Goal: Navigation & Orientation: Find specific page/section

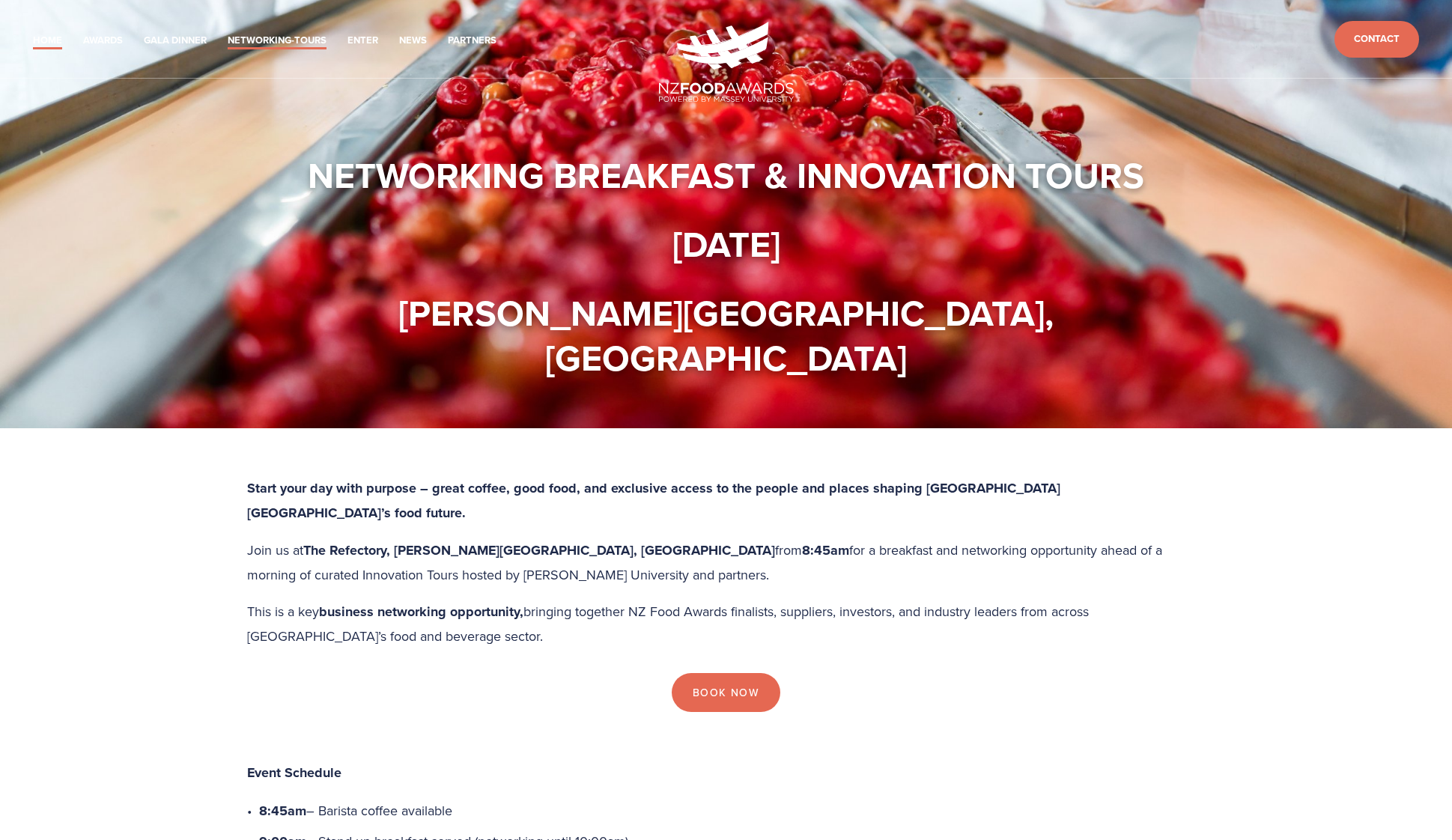
click at [48, 42] on link "Home" at bounding box center [48, 41] width 30 height 18
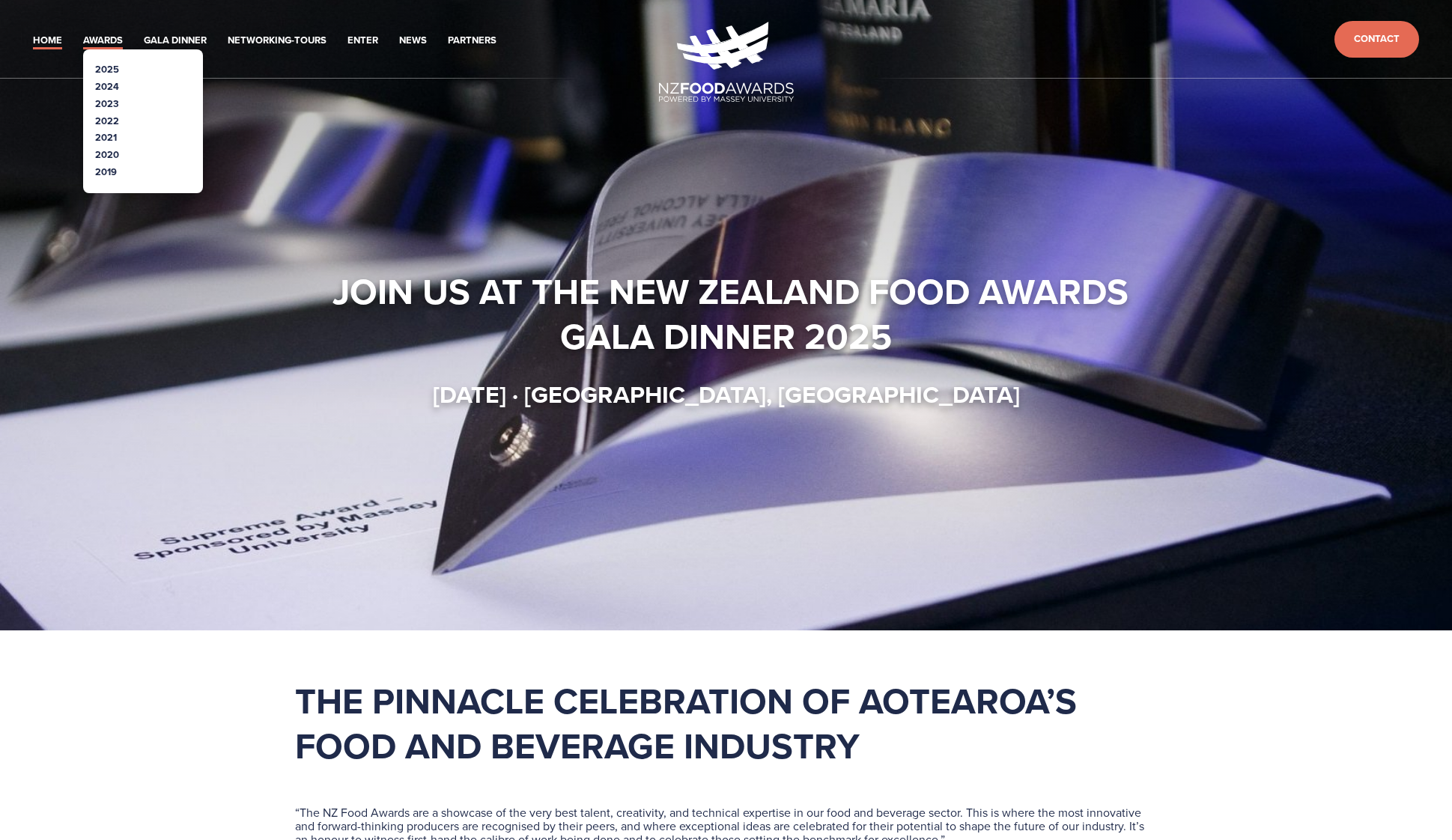
click at [112, 40] on link "Awards" at bounding box center [102, 41] width 40 height 18
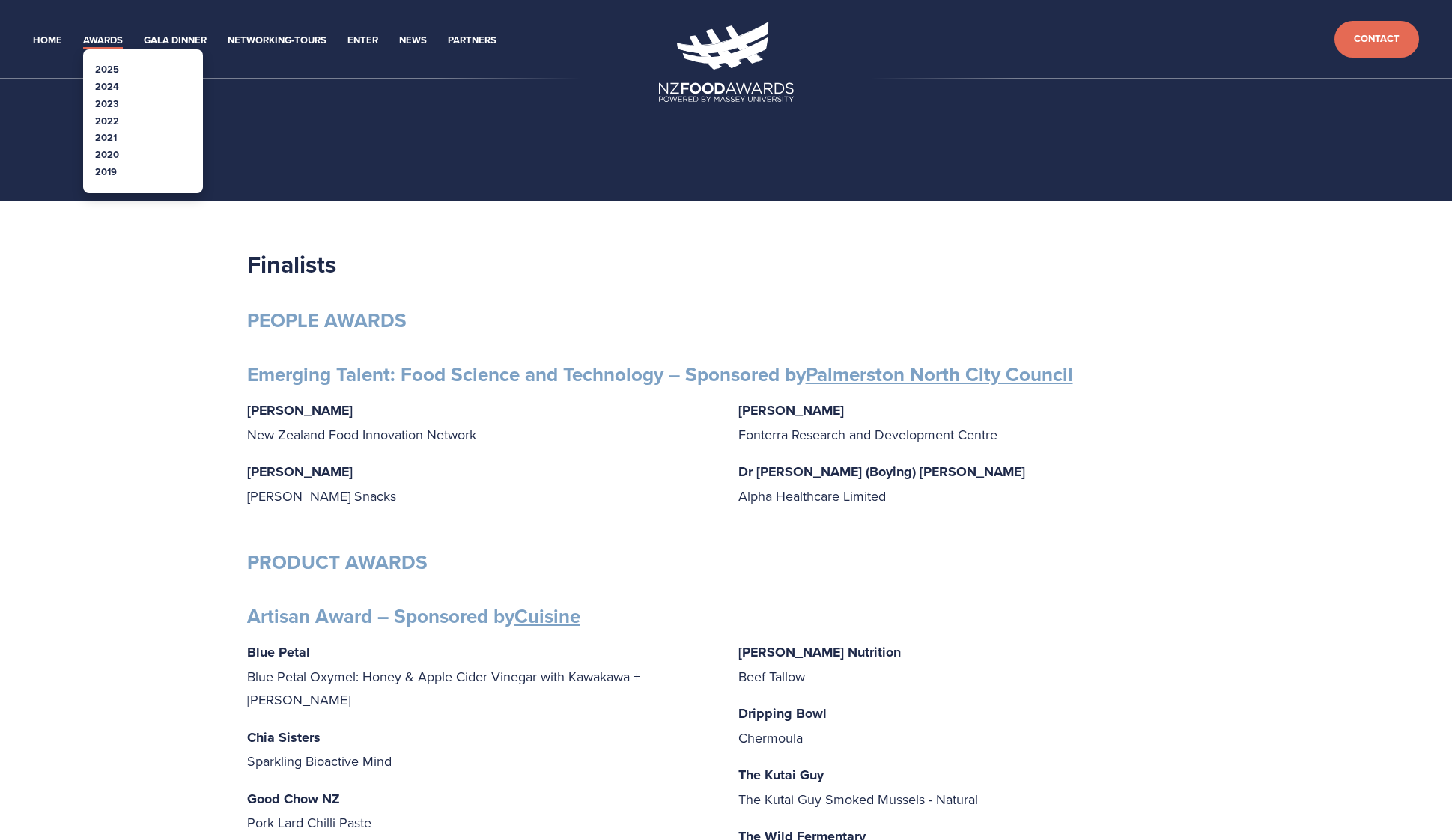
click at [105, 33] on link "Awards" at bounding box center [102, 41] width 40 height 18
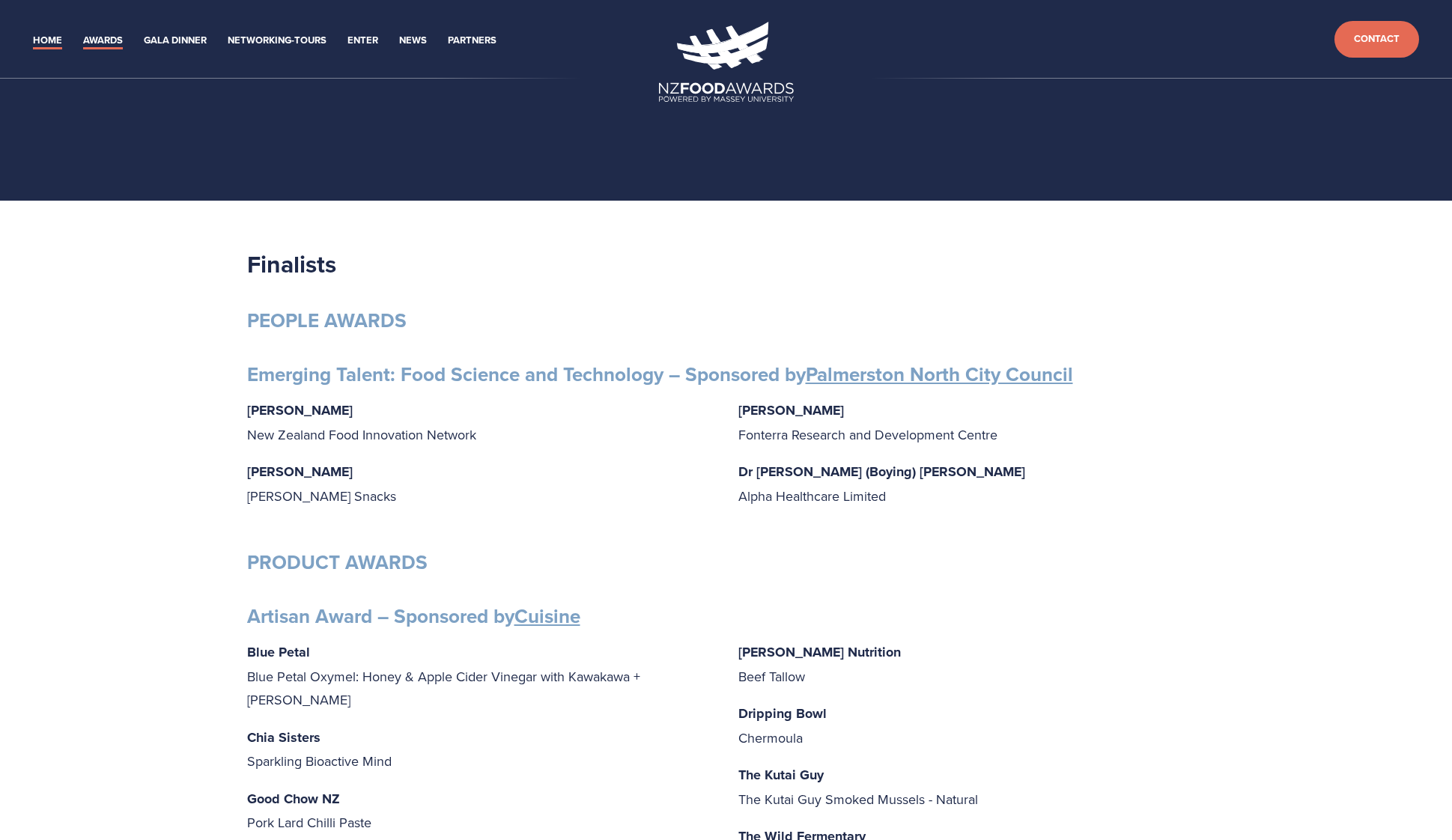
click at [54, 42] on link "Home" at bounding box center [48, 41] width 30 height 18
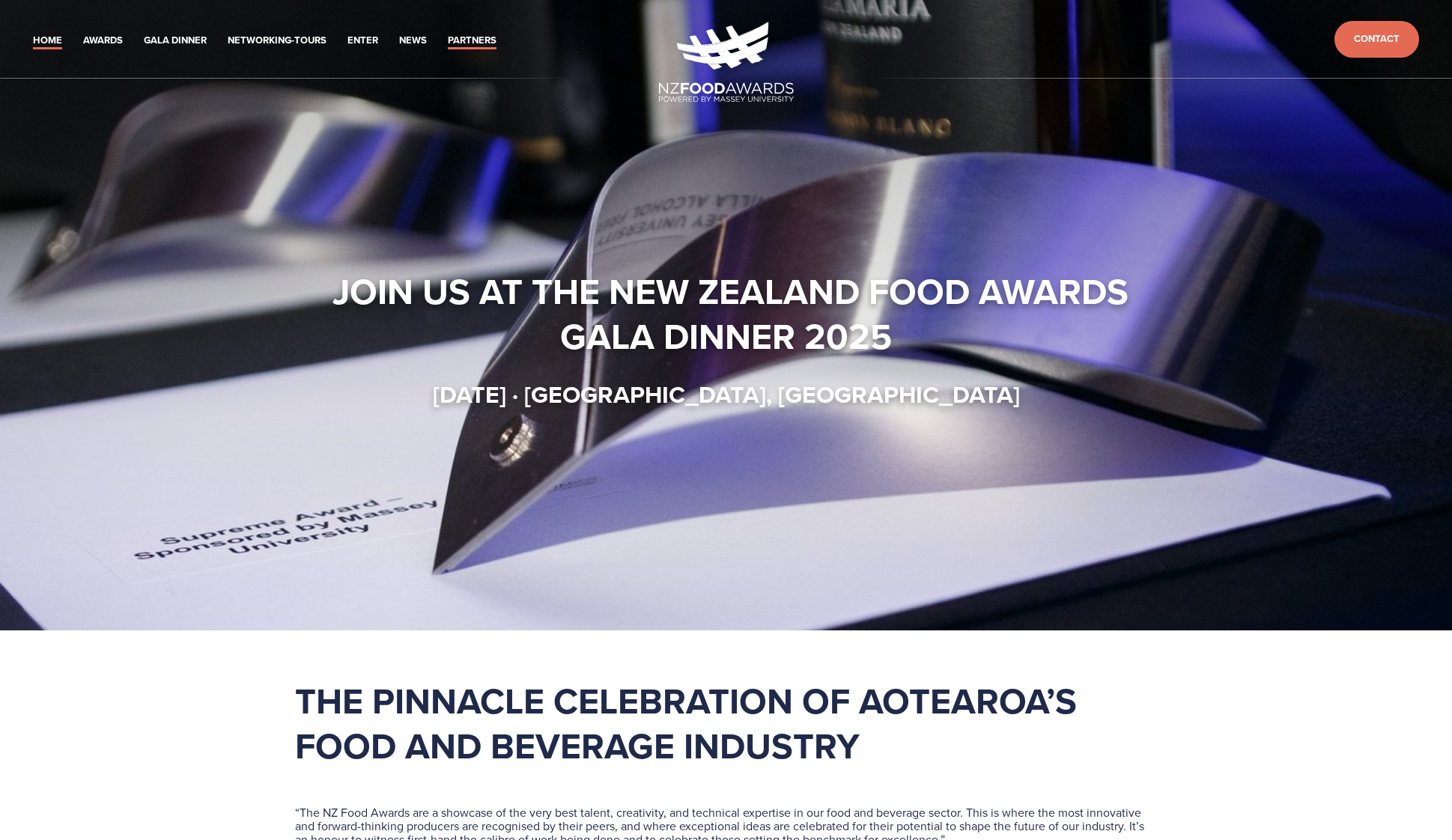
click at [480, 45] on link "Partners" at bounding box center [472, 41] width 49 height 18
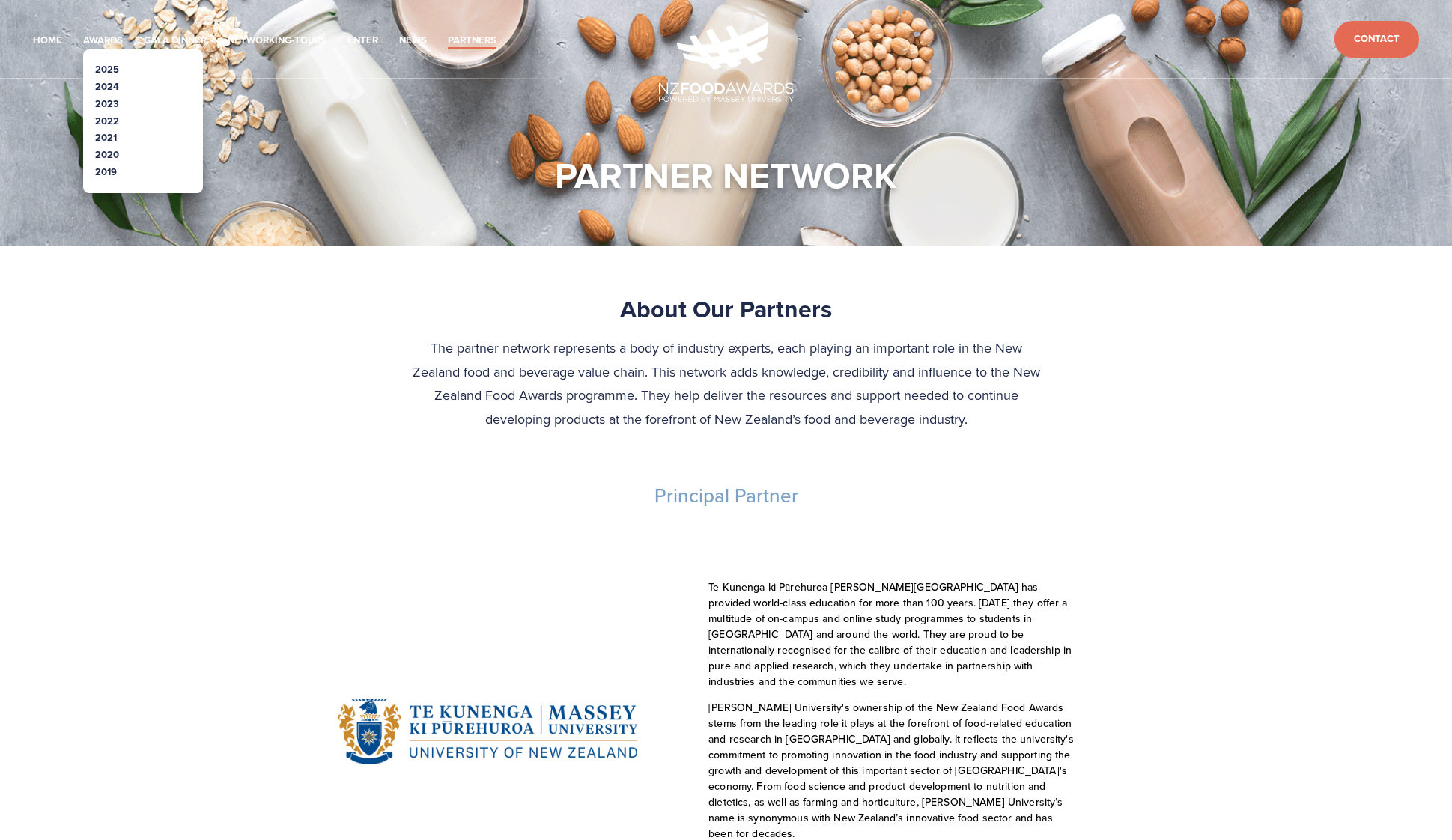
click at [106, 82] on link "2024" at bounding box center [107, 86] width 24 height 14
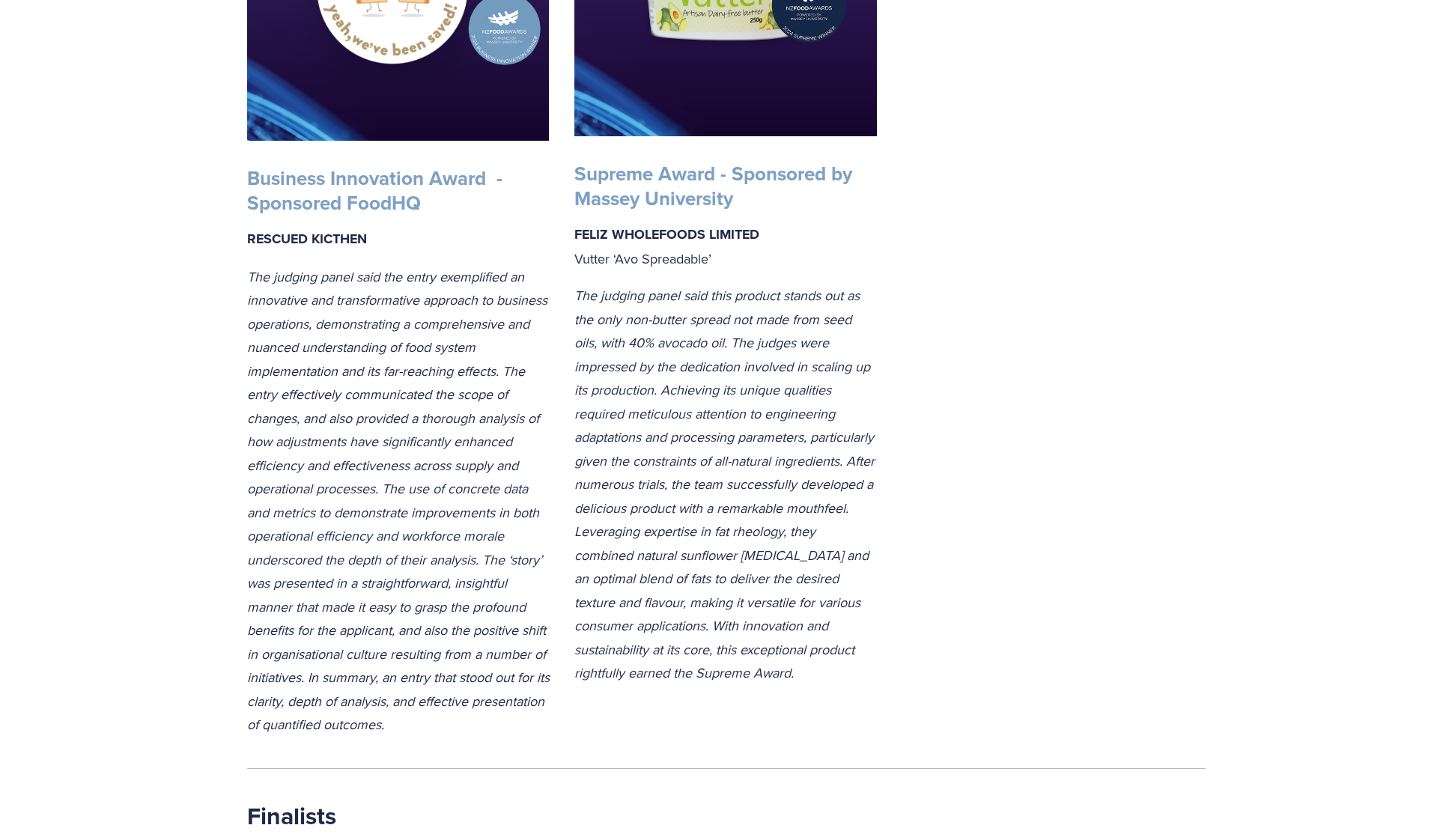
scroll to position [2771, 0]
